Goal: Task Accomplishment & Management: Manage account settings

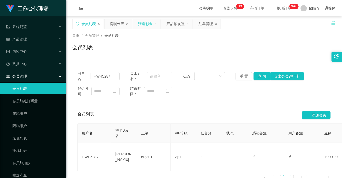
click at [145, 25] on div "赠送彩金" at bounding box center [145, 24] width 14 height 10
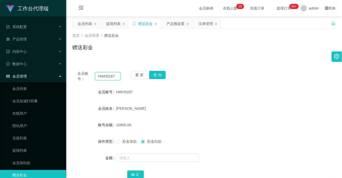
click at [108, 77] on input "HWH5287" at bounding box center [108, 76] width 26 height 8
paste input "WJP020821"
type input "WJP020821"
click at [156, 73] on button "查 询" at bounding box center [157, 75] width 17 height 8
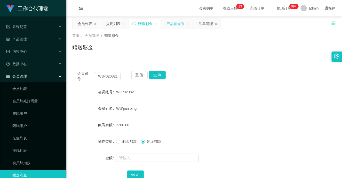
click at [174, 23] on div "产品预设置" at bounding box center [175, 24] width 18 height 10
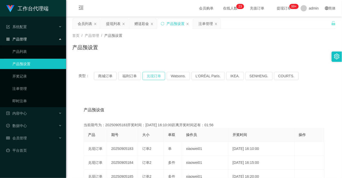
click at [155, 76] on button "兑现订单" at bounding box center [153, 76] width 23 height 8
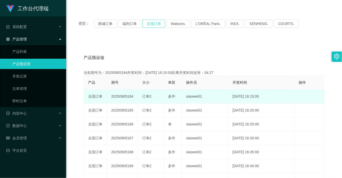
scroll to position [57, 0]
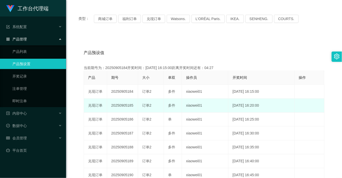
click at [146, 106] on span "订单2" at bounding box center [146, 106] width 9 height 4
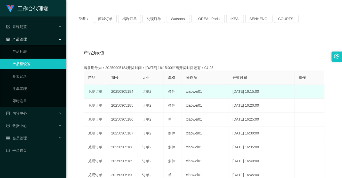
drag, startPoint x: 125, startPoint y: 91, endPoint x: 185, endPoint y: 90, distance: 60.4
click at [177, 90] on tr "兑现订单 20250905184 订单2 多件 xiaowei01 [DATE] 16:15:00 编 辑 限制投注" at bounding box center [204, 92] width 241 height 14
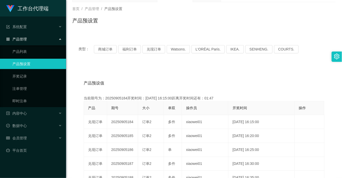
scroll to position [0, 0]
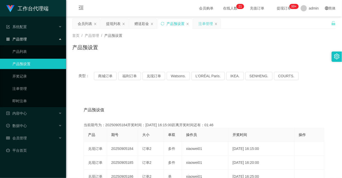
click at [203, 23] on div "注单管理" at bounding box center [206, 24] width 14 height 10
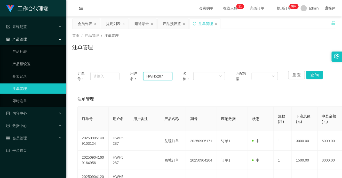
drag, startPoint x: 168, startPoint y: 75, endPoint x: 120, endPoint y: 73, distance: 48.6
click at [120, 73] on div "订单号： 用户名： HWH5287 名称： 匹配数据： 重 置 查 询" at bounding box center [203, 76] width 253 height 11
paste input "Shirleys"
click at [312, 74] on button "查 询" at bounding box center [314, 75] width 17 height 8
drag, startPoint x: 169, startPoint y: 75, endPoint x: 139, endPoint y: 76, distance: 29.7
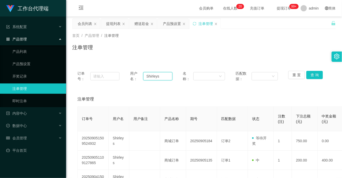
click at [139, 76] on div "用户名： [PERSON_NAME]" at bounding box center [151, 76] width 42 height 11
paste input "WJP020821"
type input "WJP020821"
click at [313, 75] on button "查 询" at bounding box center [314, 75] width 17 height 8
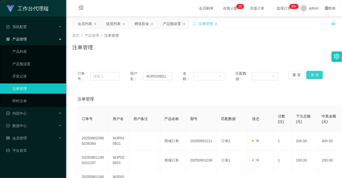
click at [314, 74] on button "查 询" at bounding box center [314, 75] width 17 height 8
click at [314, 73] on button "查 询" at bounding box center [314, 75] width 17 height 8
click at [310, 78] on button "查 询" at bounding box center [314, 75] width 17 height 8
click at [283, 45] on div "注单管理" at bounding box center [204, 50] width 264 height 12
click at [314, 75] on button "查 询" at bounding box center [314, 75] width 17 height 8
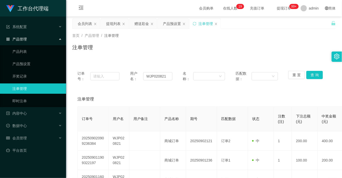
click at [280, 44] on div "注单管理" at bounding box center [204, 50] width 264 height 12
click at [314, 75] on button "查 询" at bounding box center [314, 75] width 17 height 8
click at [288, 41] on div "首页 / 产品管理 / 注单管理 / 注单管理" at bounding box center [204, 44] width 264 height 22
click at [310, 76] on button "查 询" at bounding box center [314, 75] width 17 height 8
click at [314, 76] on button "查 询" at bounding box center [314, 75] width 17 height 8
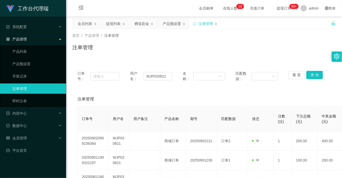
click at [306, 58] on div "首页 / 产品管理 / 注单管理 / 注单管理" at bounding box center [204, 44] width 276 height 31
click at [311, 75] on button "查 询" at bounding box center [314, 75] width 17 height 8
click at [282, 46] on div "注单管理" at bounding box center [204, 50] width 264 height 12
click at [310, 75] on button "查 询" at bounding box center [314, 75] width 17 height 8
click at [286, 45] on div "注单管理" at bounding box center [204, 50] width 264 height 12
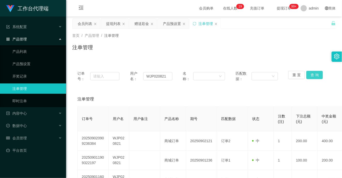
click at [316, 73] on button "查 询" at bounding box center [314, 75] width 17 height 8
click at [288, 52] on div "注单管理" at bounding box center [204, 50] width 264 height 12
click at [313, 73] on button "查 询" at bounding box center [314, 75] width 17 height 8
click at [293, 50] on div "注单管理" at bounding box center [204, 50] width 264 height 12
click at [313, 75] on button "查 询" at bounding box center [314, 75] width 17 height 8
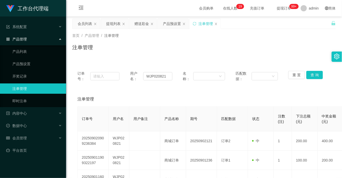
click at [283, 50] on div "注单管理" at bounding box center [204, 50] width 264 height 12
click at [314, 77] on button "查 询" at bounding box center [314, 75] width 17 height 8
click at [154, 75] on input "WJP020821" at bounding box center [157, 76] width 29 height 8
click at [312, 74] on button "查 询" at bounding box center [314, 75] width 17 height 8
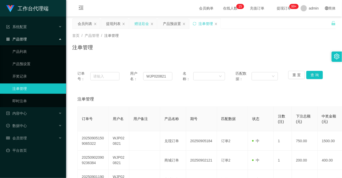
click at [138, 24] on div "赠送彩金" at bounding box center [141, 24] width 14 height 10
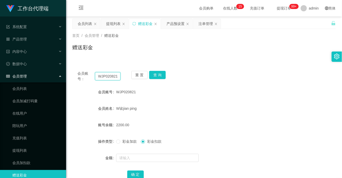
click at [104, 78] on input "WJP020821" at bounding box center [108, 76] width 26 height 8
drag, startPoint x: 153, startPoint y: 73, endPoint x: 153, endPoint y: 80, distance: 7.0
click at [153, 73] on button "查 询" at bounding box center [157, 75] width 17 height 8
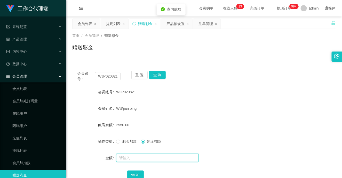
click at [144, 158] on input "text" at bounding box center [157, 158] width 83 height 8
type input "750"
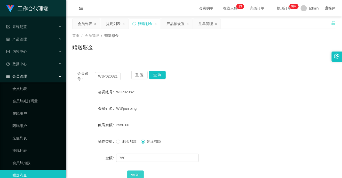
click at [135, 172] on button "确 定" at bounding box center [135, 175] width 17 height 8
click at [109, 76] on input "WJP020821" at bounding box center [108, 76] width 26 height 8
paste input "Shirleys"
type input "Shirleys"
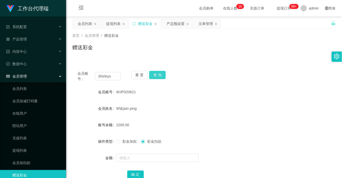
click at [158, 75] on button "查 询" at bounding box center [157, 75] width 17 height 8
click at [206, 22] on div "注单管理" at bounding box center [206, 24] width 14 height 10
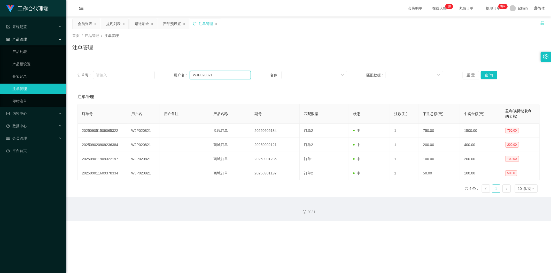
drag, startPoint x: 217, startPoint y: 74, endPoint x: 164, endPoint y: 74, distance: 53.2
click at [164, 74] on div "订单号： 用户名： WJP020821 名称： 匹配数据： 重 置 查 询" at bounding box center [308, 75] width 462 height 8
paste input "Shirleys"
type input "Shirleys"
click at [342, 76] on button "查 询" at bounding box center [488, 75] width 17 height 8
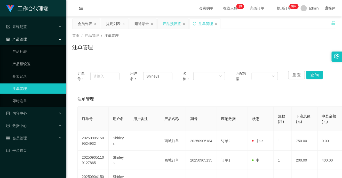
click at [172, 22] on div "产品预设置" at bounding box center [172, 24] width 18 height 10
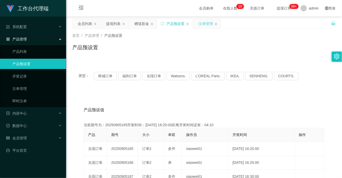
click at [205, 23] on div "注单管理" at bounding box center [206, 24] width 14 height 10
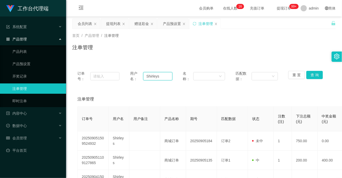
drag, startPoint x: 160, startPoint y: 77, endPoint x: 123, endPoint y: 74, distance: 37.0
click at [123, 74] on div "订单号： 用户名： [PERSON_NAME] 名称： 匹配数据： 重 置 查 询" at bounding box center [203, 76] width 253 height 11
click at [314, 76] on button "查 询" at bounding box center [314, 75] width 17 height 8
click at [140, 25] on div "赠送彩金" at bounding box center [141, 24] width 14 height 10
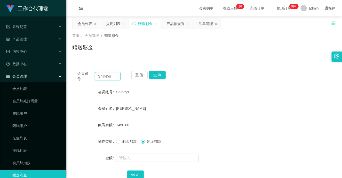
drag, startPoint x: 113, startPoint y: 77, endPoint x: 110, endPoint y: 76, distance: 3.1
click at [86, 75] on div "会员账号： [PERSON_NAME]" at bounding box center [98, 76] width 43 height 11
click at [161, 75] on button "查 询" at bounding box center [157, 75] width 17 height 8
click at [126, 140] on span "彩金加款" at bounding box center [129, 142] width 19 height 4
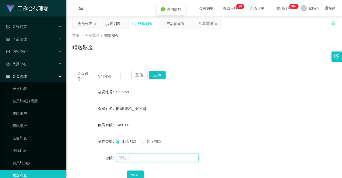
click at [136, 156] on input "text" at bounding box center [157, 158] width 83 height 8
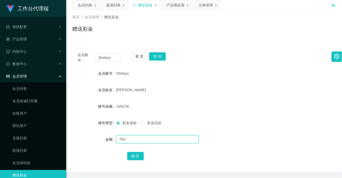
scroll to position [29, 0]
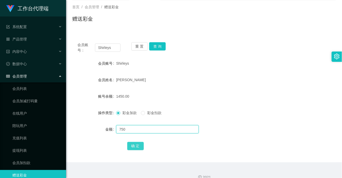
type input "750"
click at [139, 144] on button "确 定" at bounding box center [135, 146] width 17 height 8
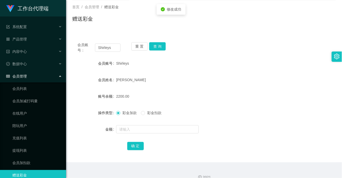
click at [273, 70] on form "会员账号 Shirleys 会员姓名 [PERSON_NAME] 账号余额 2200.00 操作类型 彩金加款 彩金扣款 金额 确 定" at bounding box center [204, 104] width 264 height 93
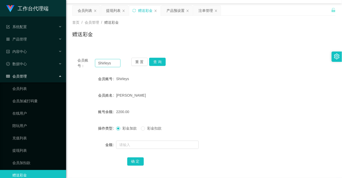
scroll to position [0, 0]
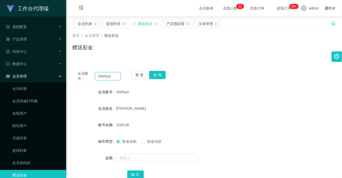
drag, startPoint x: 117, startPoint y: 76, endPoint x: 77, endPoint y: 76, distance: 39.2
click at [77, 76] on div "会员账号： [PERSON_NAME]" at bounding box center [98, 76] width 43 height 11
paste input "WJP020821"
click at [158, 75] on button "查 询" at bounding box center [157, 75] width 17 height 8
click at [200, 82] on div "会员账号： WJP020821 重 置 查 询" at bounding box center [204, 76] width 264 height 11
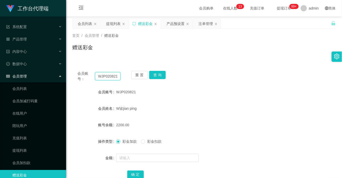
click at [108, 75] on input "WJP020821" at bounding box center [108, 76] width 26 height 8
paste input "Shirleys"
type input "Shirleys"
click at [160, 74] on button "查 询" at bounding box center [157, 75] width 17 height 8
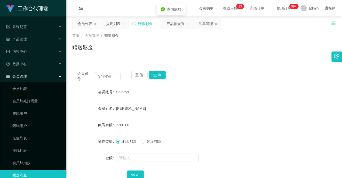
click at [228, 73] on div "会员账号： [PERSON_NAME] 重 置 查 询" at bounding box center [204, 76] width 264 height 11
click at [85, 21] on div "会员列表" at bounding box center [85, 24] width 14 height 10
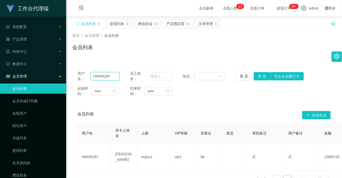
drag, startPoint x: 112, startPoint y: 75, endPoint x: 51, endPoint y: 76, distance: 61.4
click at [51, 76] on section "工作台代理端 系统配置 系统配置列表 管理员列表 管理员分组 systemPays 产品管理 产品列表 产品预设置 开奖记录 注单管理 即时注单 内容中心 数…" at bounding box center [171, 106] width 342 height 212
paste input "WJP020821"
type input "WJP020821"
drag, startPoint x: 259, startPoint y: 76, endPoint x: 336, endPoint y: 10, distance: 101.2
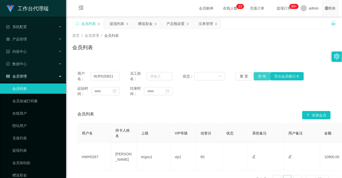
click at [259, 76] on button "查 询" at bounding box center [262, 76] width 17 height 8
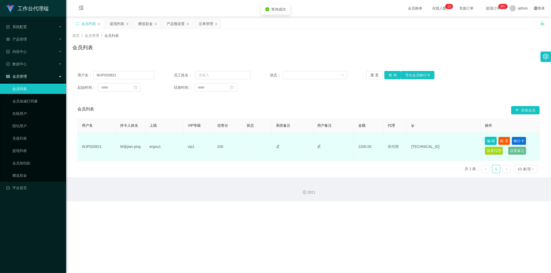
click at [342, 140] on button "编 辑" at bounding box center [491, 141] width 12 height 8
type input "WJP020821"
type input "W诶jian ping"
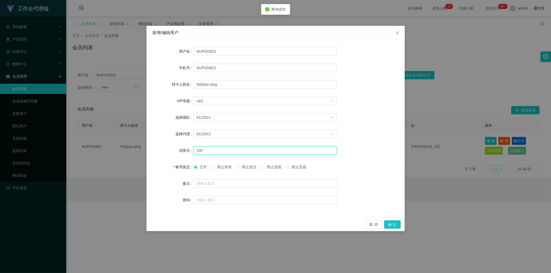
drag, startPoint x: 204, startPoint y: 148, endPoint x: 182, endPoint y: 148, distance: 22.7
click at [182, 148] on div "信誉分 100" at bounding box center [276, 150] width 246 height 10
type input "80"
drag, startPoint x: 398, startPoint y: 223, endPoint x: 404, endPoint y: 212, distance: 12.2
click at [342, 178] on button "确 定" at bounding box center [392, 224] width 17 height 8
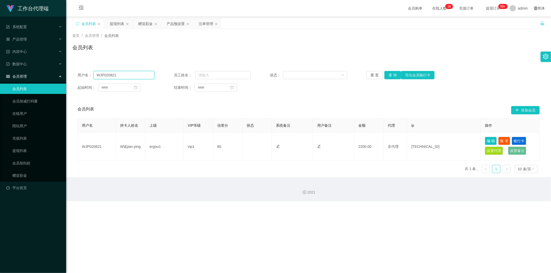
drag, startPoint x: 123, startPoint y: 73, endPoint x: 72, endPoint y: 72, distance: 51.4
click at [72, 72] on div "用户名： WJP020821 员工姓名： 状态： 重 置 查 询 导出会员银行卡 起始时间： 结束时间：" at bounding box center [308, 81] width 472 height 31
paste input "Shirleys"
type input "Shirleys"
click at [342, 76] on button "查 询" at bounding box center [392, 75] width 17 height 8
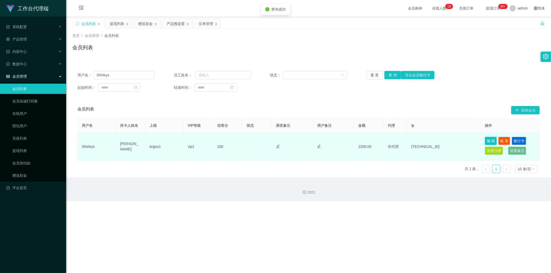
click at [342, 140] on button "编 辑" at bounding box center [491, 141] width 12 height 8
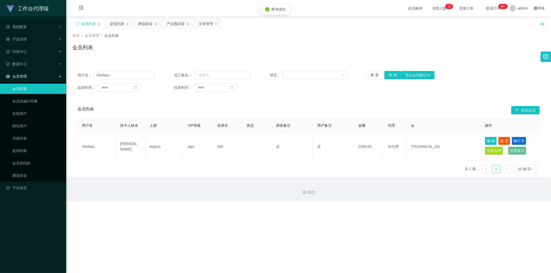
type input "Shirleys"
type input "[PERSON_NAME]"
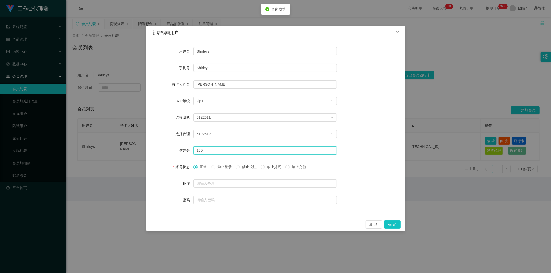
drag, startPoint x: 207, startPoint y: 151, endPoint x: 185, endPoint y: 142, distance: 24.3
click at [189, 147] on div "信誉分 100" at bounding box center [276, 150] width 246 height 10
type input "80"
click at [342, 178] on button "确 定" at bounding box center [392, 224] width 17 height 8
